Goal: Find contact information: Find contact information

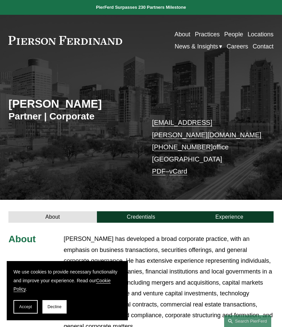
click at [230, 152] on p "[EMAIL_ADDRESS][PERSON_NAME][DOMAIN_NAME] [PHONE_NUMBER] office [GEOGRAPHIC_DAT…" at bounding box center [207, 146] width 110 height 60
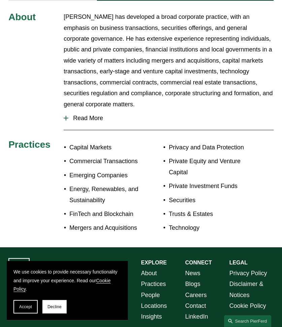
scroll to position [253, 0]
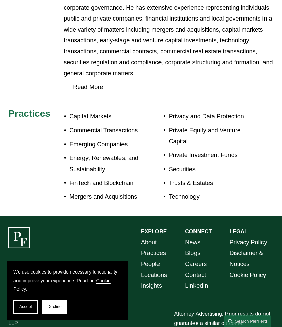
click at [152, 269] on link "Locations" at bounding box center [154, 274] width 26 height 11
drag, startPoint x: 149, startPoint y: 65, endPoint x: 156, endPoint y: 69, distance: 8.0
click at [151, 66] on p "[PERSON_NAME] has developed a broad corporate practice, with an emphasis on bus…" at bounding box center [169, 30] width 210 height 98
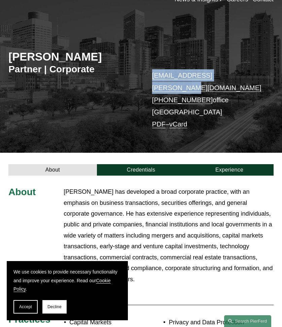
drag, startPoint x: 239, startPoint y: 78, endPoint x: 154, endPoint y: 78, distance: 84.7
click at [154, 78] on p "will.stafford@pierferd.com +1.832.460.8143 office Houston PDF – vCard" at bounding box center [207, 99] width 110 height 60
copy link "will.stafford@pierferd.com"
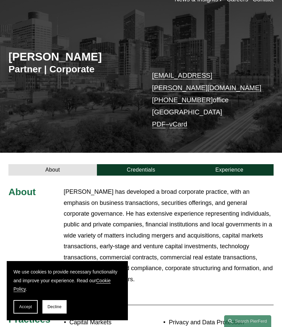
click at [218, 99] on p "will.stafford@pierferd.com +1.832.460.8143 office Houston PDF – vCard" at bounding box center [207, 99] width 110 height 60
drag, startPoint x: 204, startPoint y: 90, endPoint x: 153, endPoint y: 91, distance: 51.1
click at [153, 91] on p "will.stafford@pierferd.com +1.832.460.8143 office Houston PDF – vCard" at bounding box center [207, 99] width 110 height 60
copy p "+1.832.460.8143"
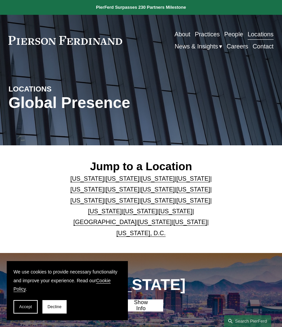
click at [159, 211] on link "[US_STATE]" at bounding box center [176, 211] width 34 height 7
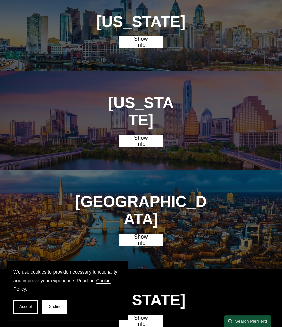
scroll to position [1405, 0]
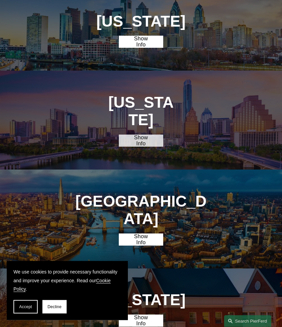
click at [145, 134] on link "Show Info" at bounding box center [141, 140] width 44 height 12
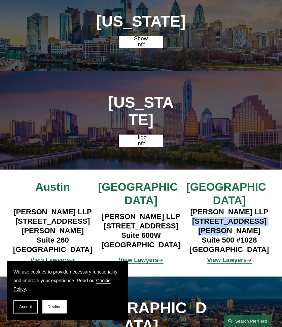
drag, startPoint x: 270, startPoint y: 123, endPoint x: 190, endPoint y: 128, distance: 79.4
click at [190, 207] on h4 "[PERSON_NAME] LLP [STREET_ADDRESS][PERSON_NAME]" at bounding box center [229, 230] width 88 height 47
copy h4 "[STREET_ADDRESS][PERSON_NAME]"
click at [218, 207] on h4 "[PERSON_NAME] LLP [STREET_ADDRESS][PERSON_NAME]" at bounding box center [229, 230] width 88 height 47
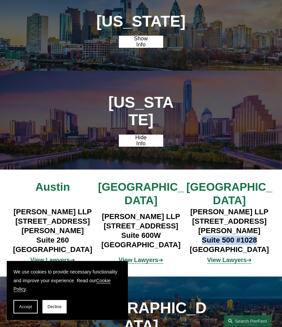
drag, startPoint x: 262, startPoint y: 132, endPoint x: 203, endPoint y: 135, distance: 59.2
click at [203, 207] on h4 "[PERSON_NAME] LLP [STREET_ADDRESS][PERSON_NAME]" at bounding box center [229, 230] width 88 height 47
copy h4 "Suite 500 #1028"
drag, startPoint x: 204, startPoint y: 149, endPoint x: 262, endPoint y: 143, distance: 58.1
click at [205, 207] on div "[PERSON_NAME] LLP [STREET_ADDRESS][PERSON_NAME]" at bounding box center [229, 230] width 88 height 47
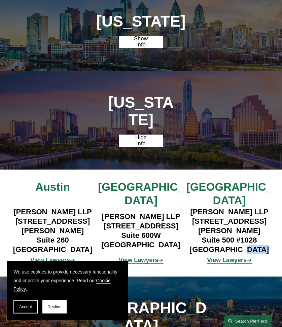
drag, startPoint x: 271, startPoint y: 142, endPoint x: 243, endPoint y: 145, distance: 28.0
click at [243, 207] on h4 "[PERSON_NAME] LLP [STREET_ADDRESS][PERSON_NAME]" at bounding box center [229, 230] width 88 height 47
copy h4 "77057"
